Goal: Check status

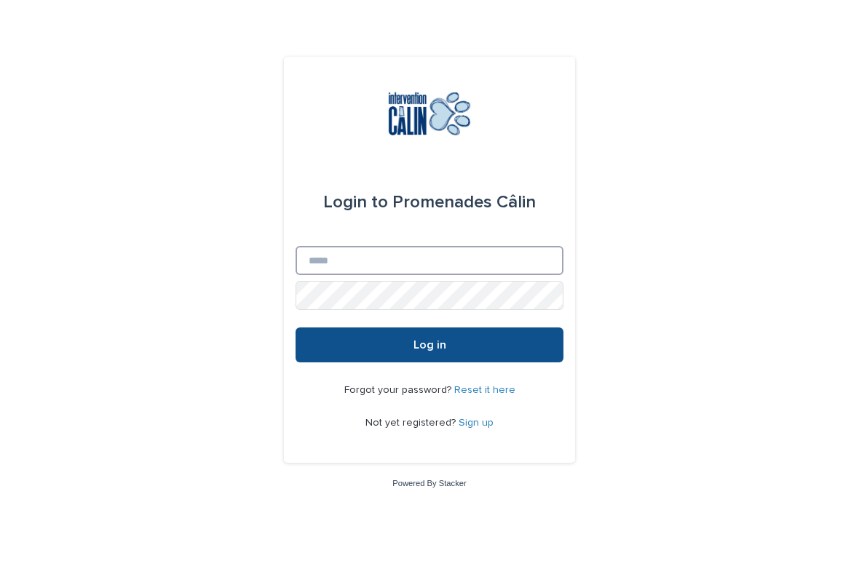
click at [438, 275] on input "Email" at bounding box center [430, 260] width 268 height 29
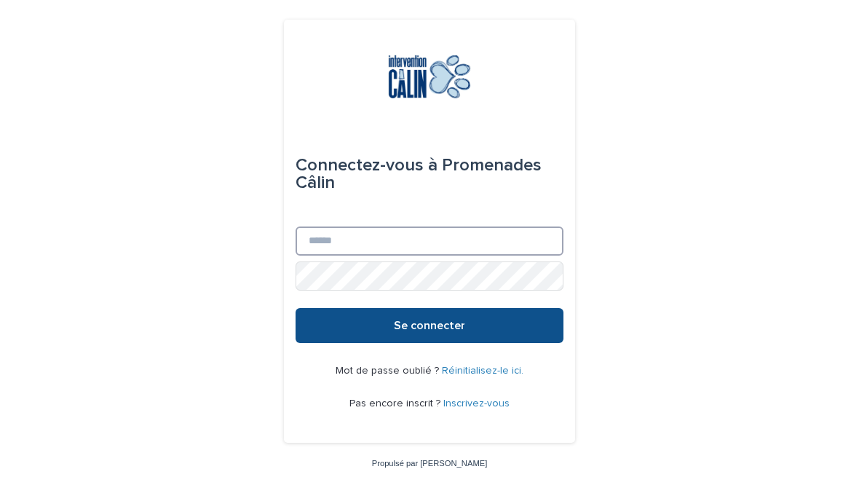
type input "**********"
click at [458, 343] on button "Se connecter" at bounding box center [430, 325] width 268 height 35
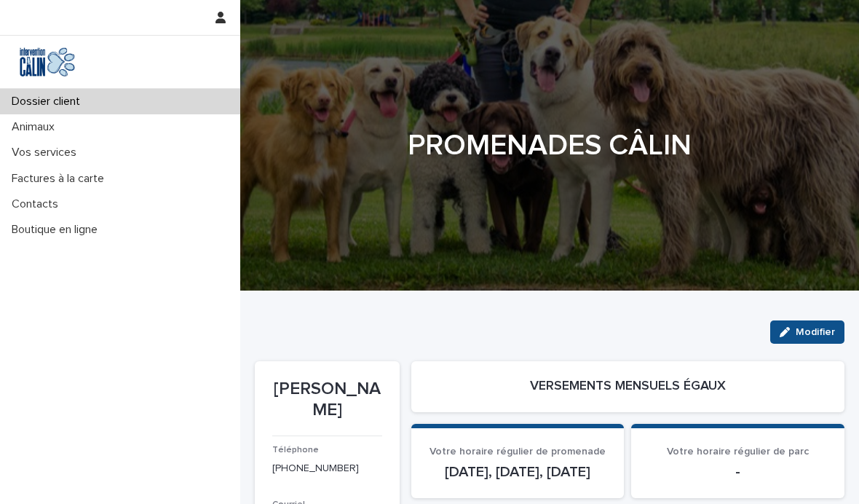
click at [60, 143] on div "Vos services" at bounding box center [120, 152] width 240 height 25
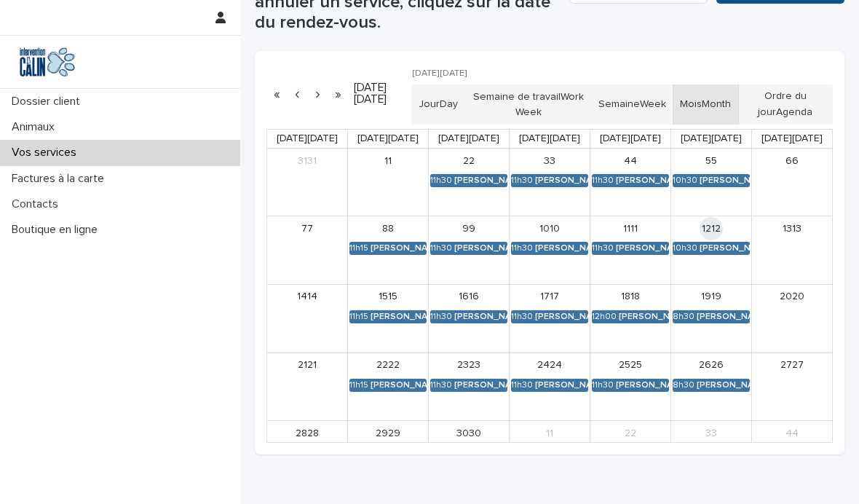
scroll to position [374, 0]
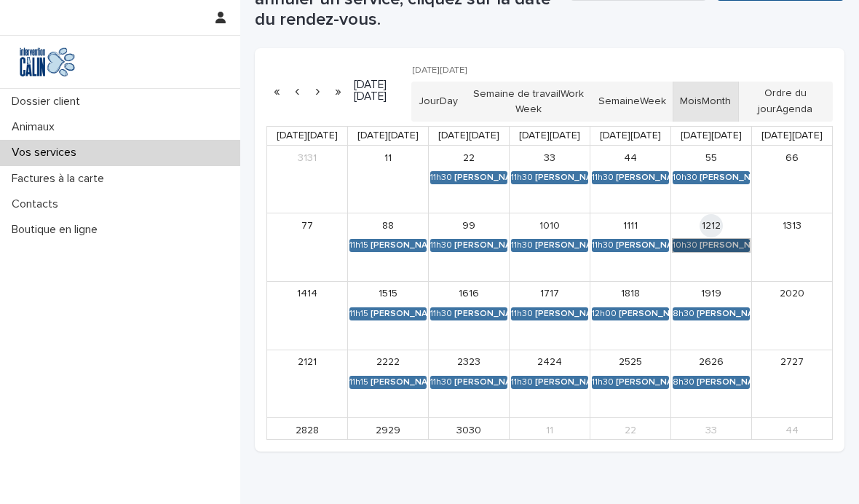
click at [720, 239] on link "10h30 [PERSON_NAME]" at bounding box center [711, 245] width 77 height 13
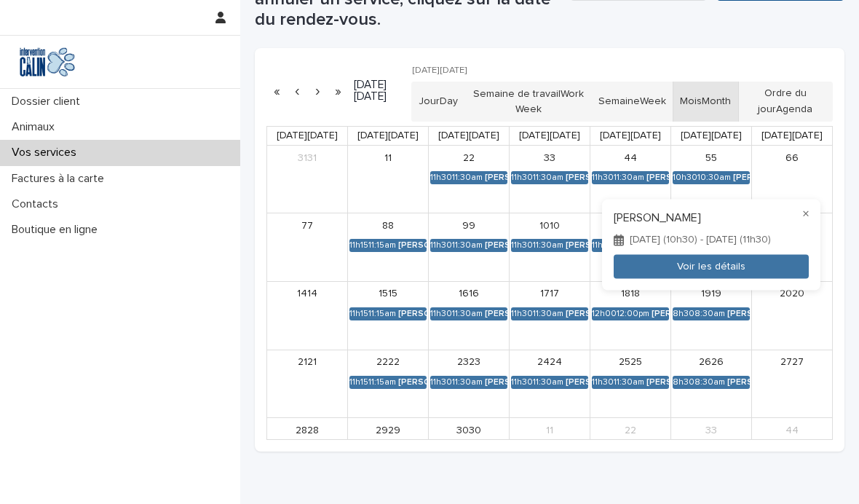
click at [694, 271] on font "Voir les détails" at bounding box center [711, 266] width 68 height 10
